Goal: Task Accomplishment & Management: Use online tool/utility

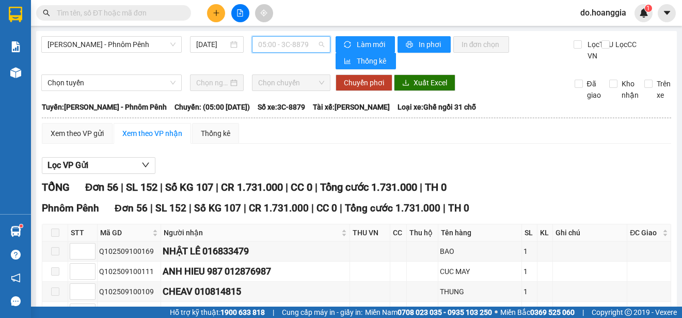
click at [289, 42] on span "05:00 - 3C-8879" at bounding box center [291, 44] width 66 height 15
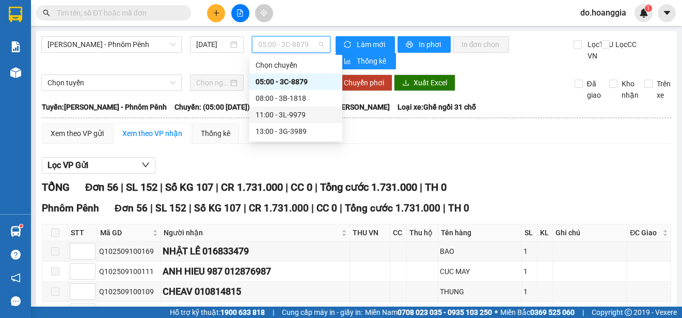
click at [293, 114] on div "11:00 - 3L-9979" at bounding box center [296, 114] width 81 height 11
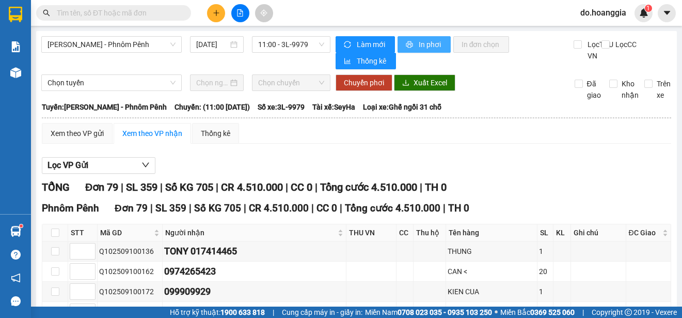
click at [429, 48] on span "In phơi" at bounding box center [431, 44] width 24 height 11
click at [283, 41] on span "11:00 - 3L-9979" at bounding box center [291, 44] width 66 height 15
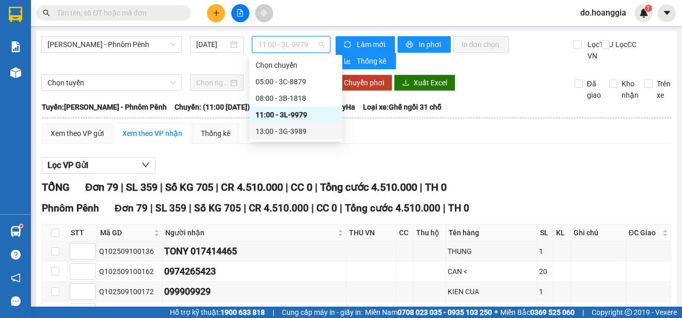
click at [302, 127] on div "13:00 - 3G-3989" at bounding box center [296, 131] width 81 height 11
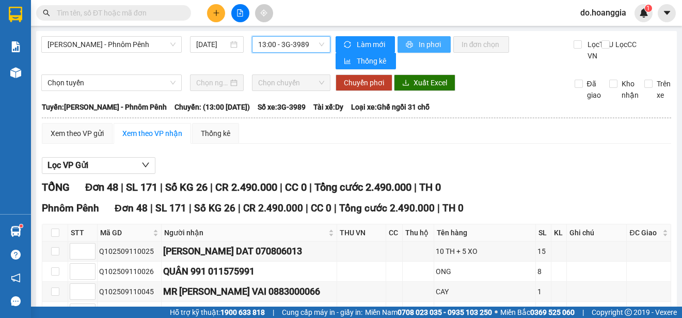
click at [427, 46] on span "In phơi" at bounding box center [431, 44] width 24 height 11
